Goal: Find specific page/section: Find specific page/section

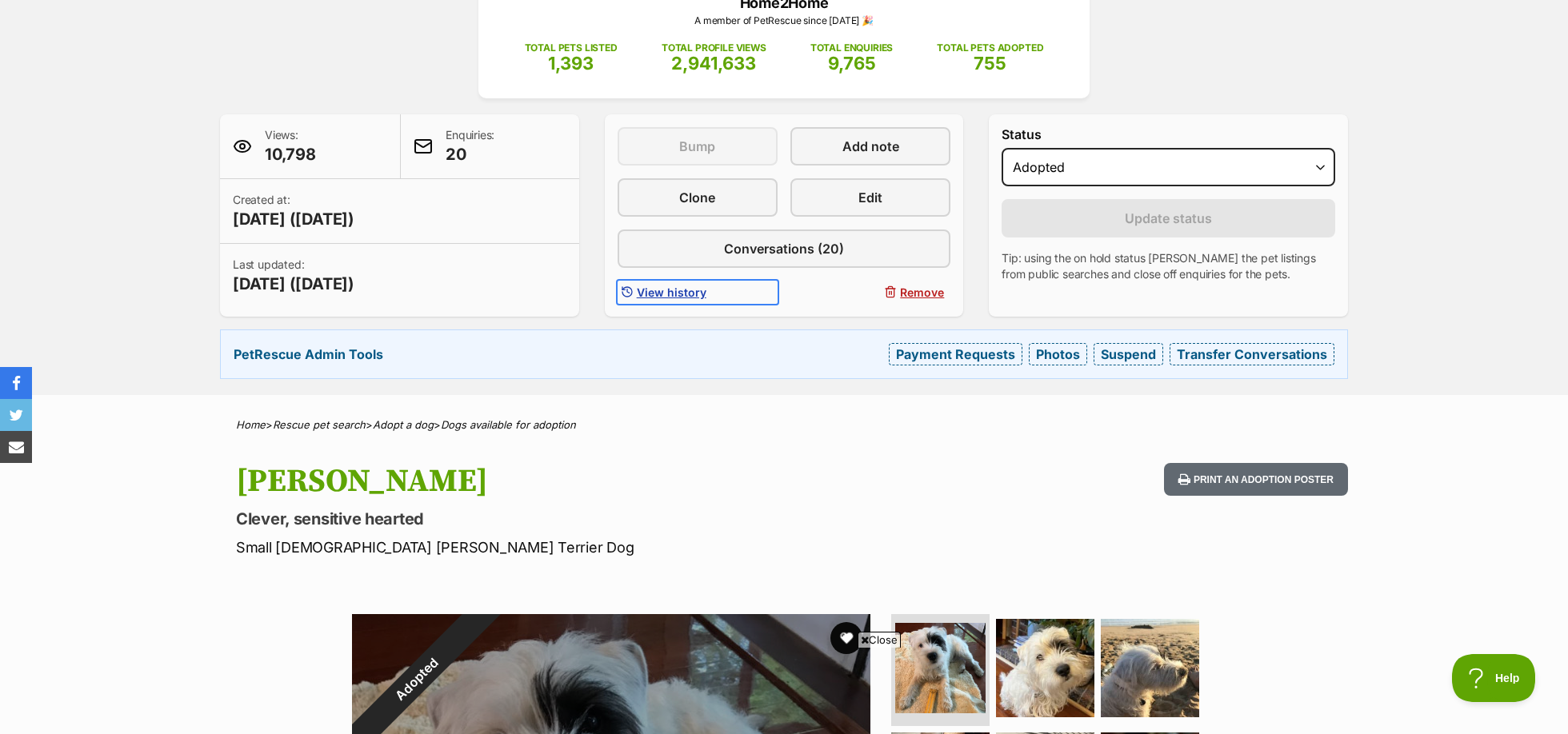
click at [681, 285] on span "View history" at bounding box center [672, 292] width 70 height 17
